Goal: Navigation & Orientation: Find specific page/section

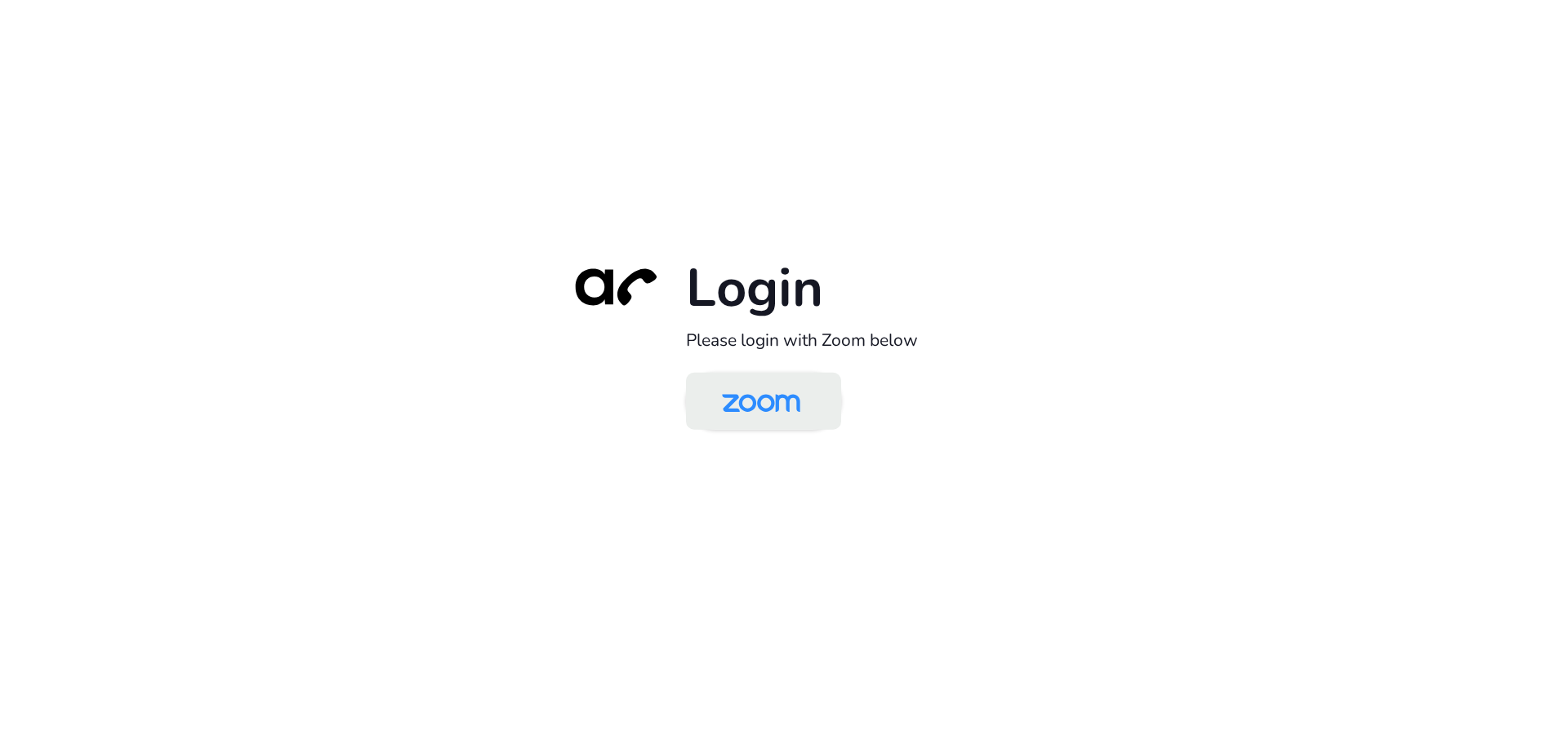
click at [740, 417] on img at bounding box center [761, 403] width 113 height 53
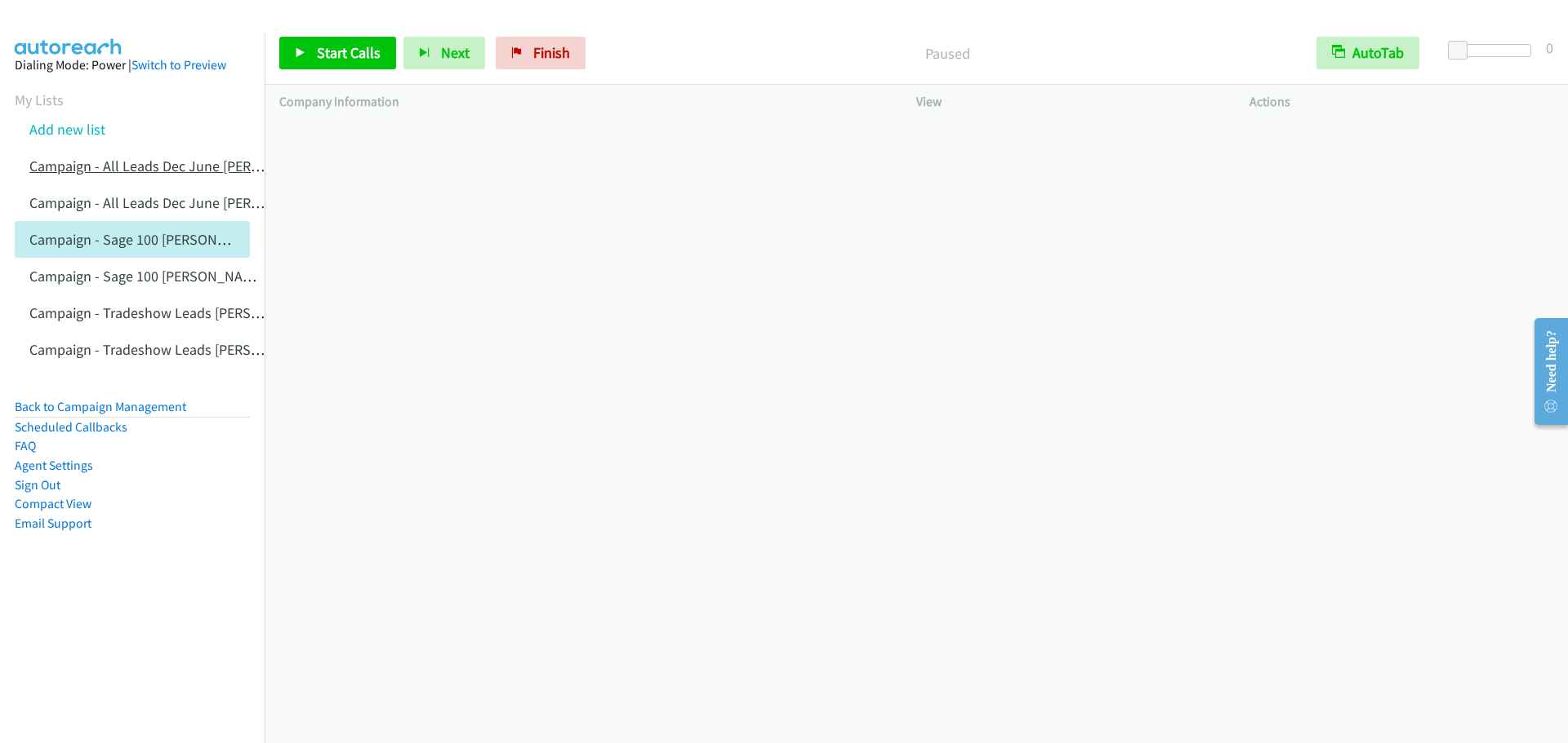
click at [176, 170] on link "Campaign - All Leads Dec June [PERSON_NAME]" at bounding box center [178, 166] width 297 height 19
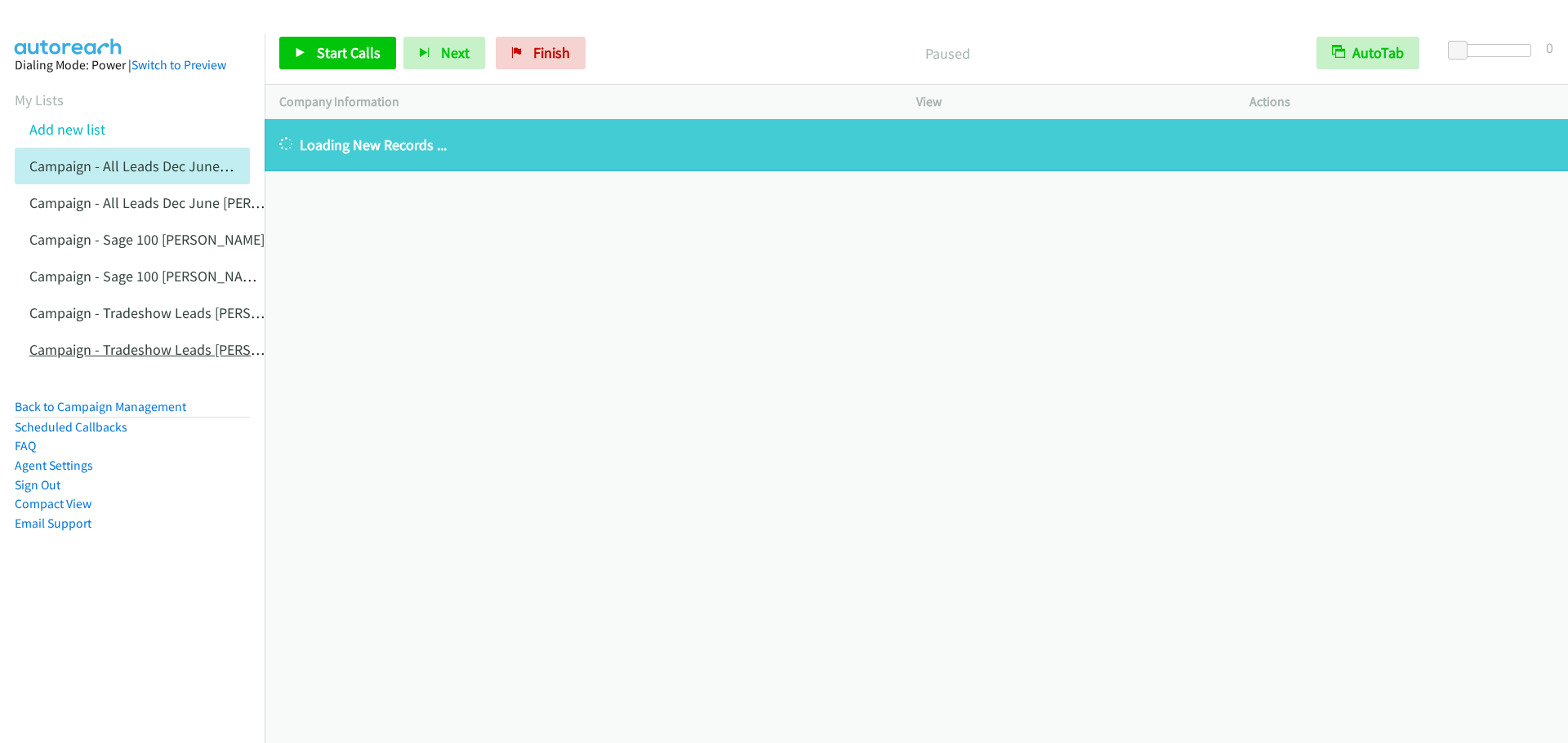
click at [142, 353] on link "Campaign - Tradeshow Leads [PERSON_NAME] Cloned" at bounding box center [197, 349] width 335 height 19
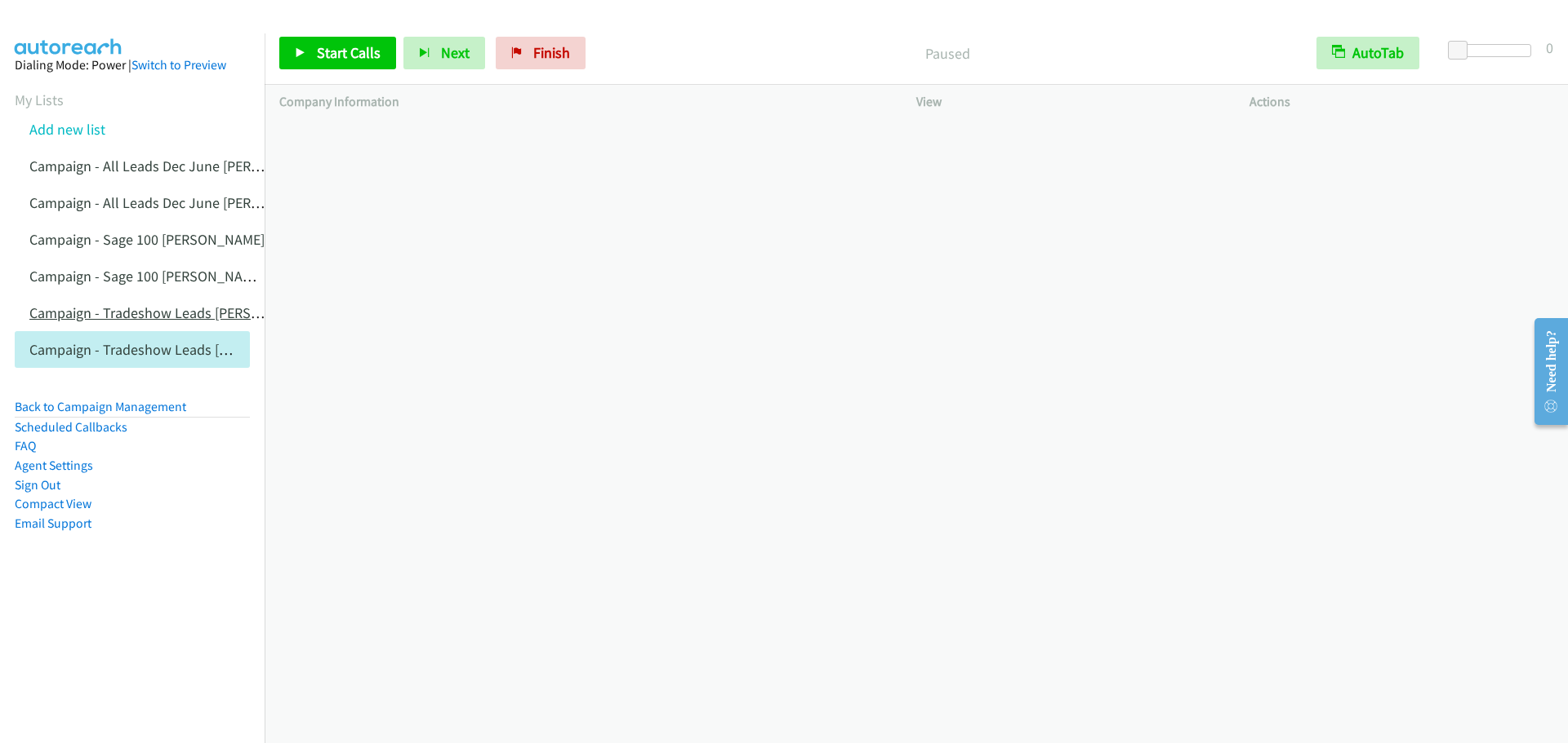
click at [103, 315] on link "Campaign - Tradeshow Leads [PERSON_NAME]" at bounding box center [174, 312] width 289 height 19
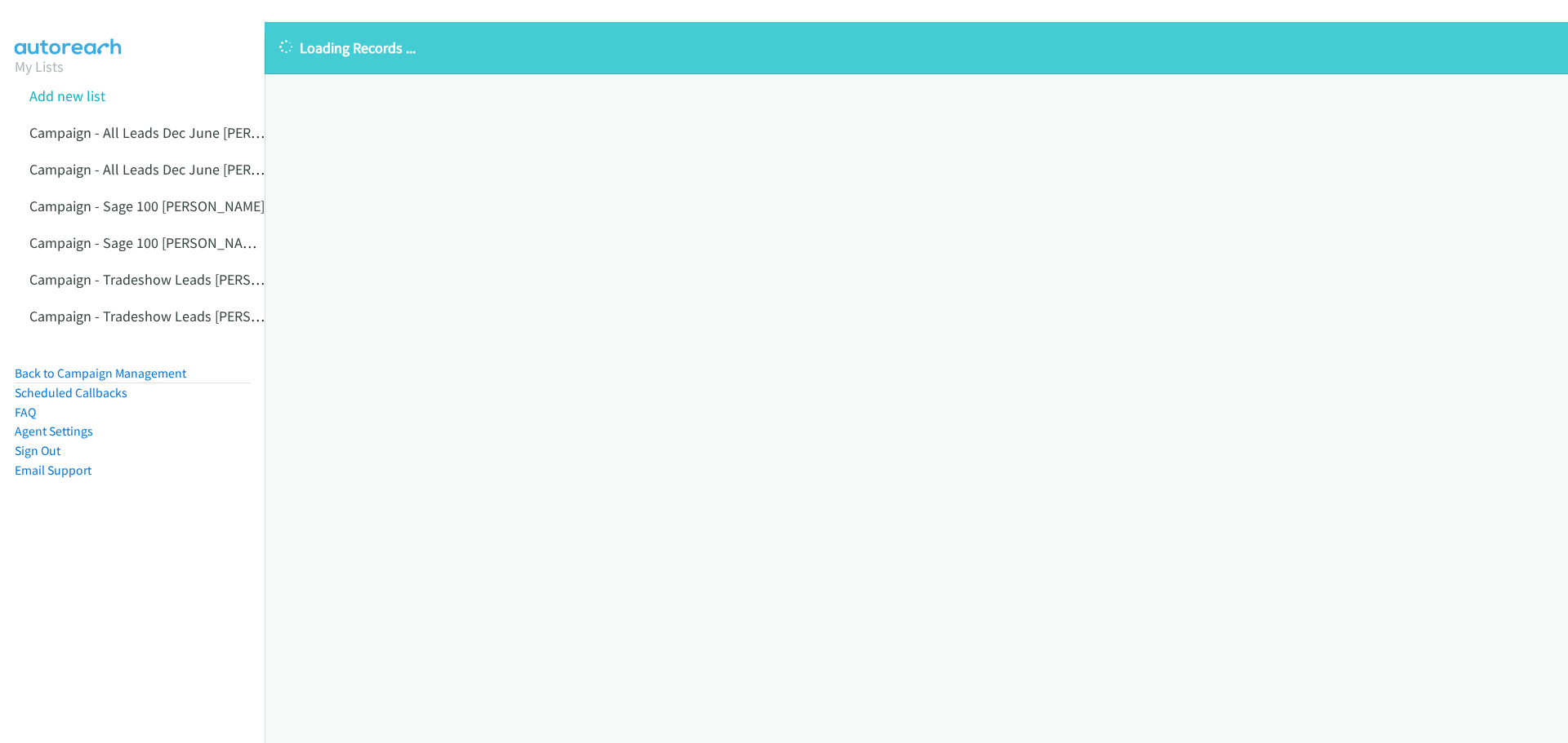
click at [120, 275] on link "Campaign - Tradeshow Leads [PERSON_NAME]" at bounding box center [174, 279] width 289 height 19
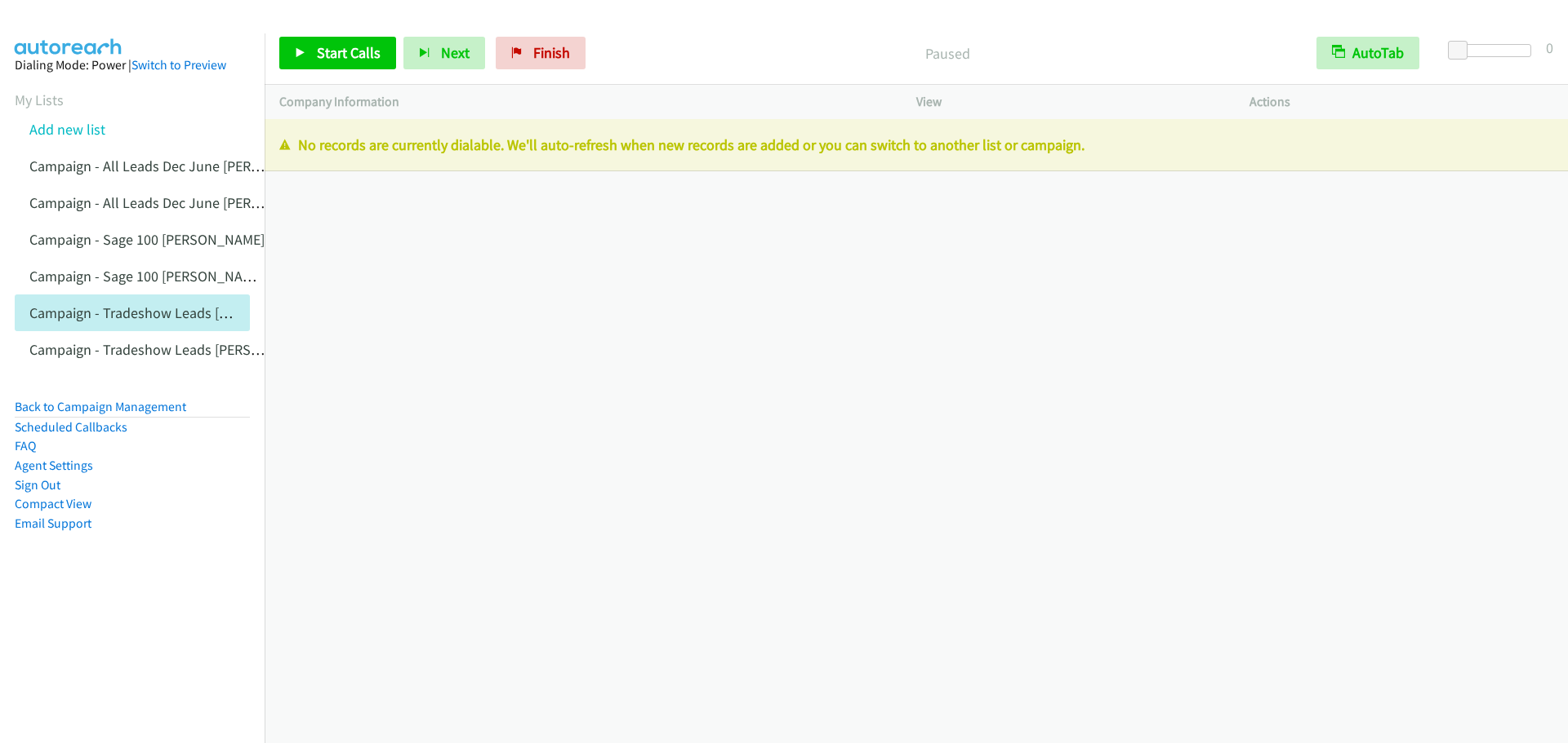
click at [124, 247] on link "Campaign - Sage 100 [PERSON_NAME]" at bounding box center [147, 239] width 235 height 19
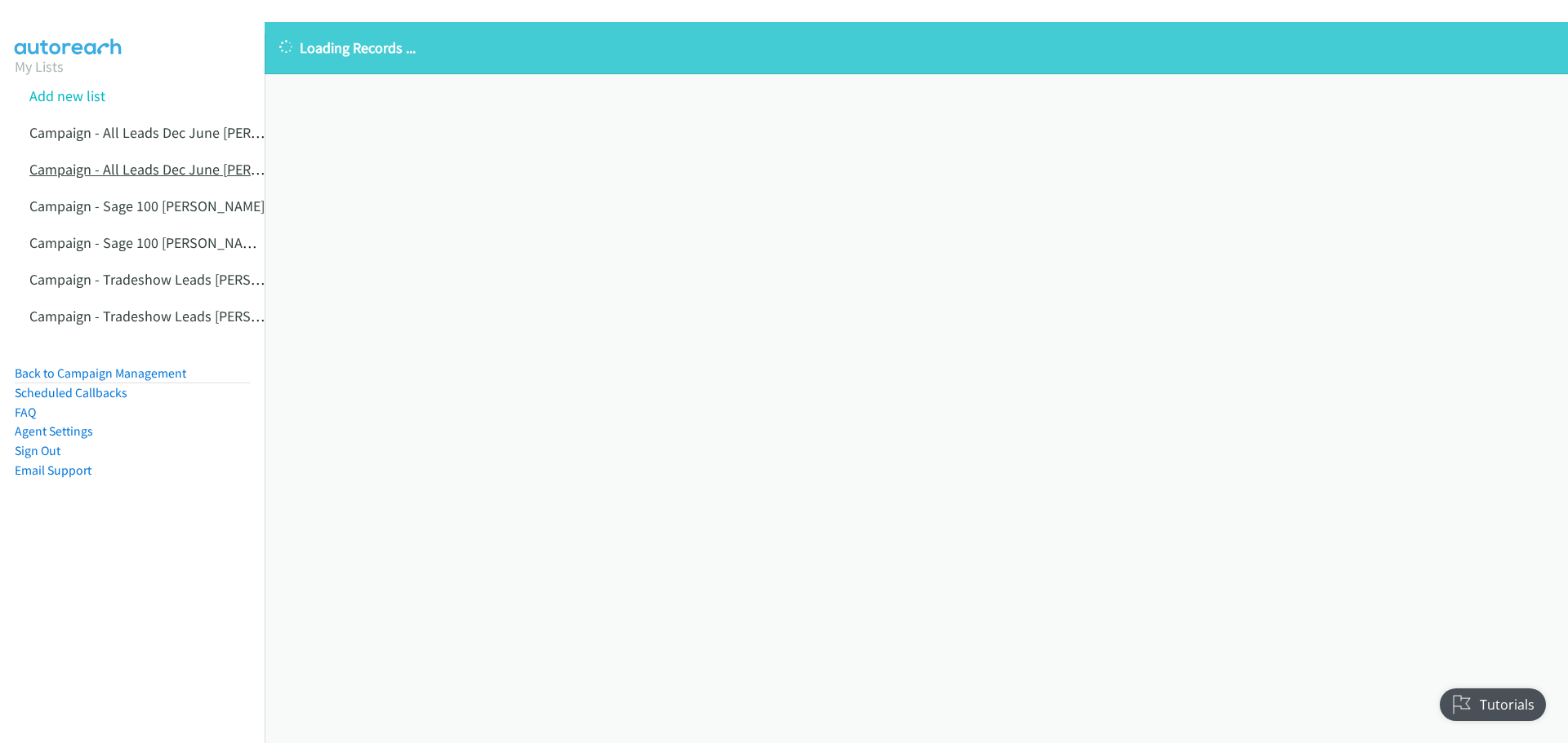
click at [142, 177] on link "Campaign - All Leads Dec June [PERSON_NAME] Cloned" at bounding box center [202, 169] width 344 height 19
